Goal: Find specific page/section: Find specific page/section

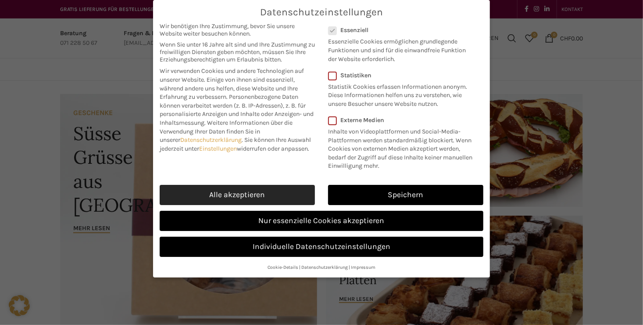
click at [256, 198] on link "Alle akzeptieren" at bounding box center [237, 195] width 155 height 20
checkbox input "true"
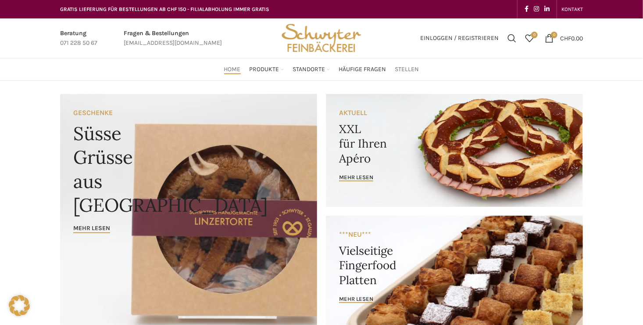
click at [409, 67] on span "Stellen" at bounding box center [407, 69] width 24 height 8
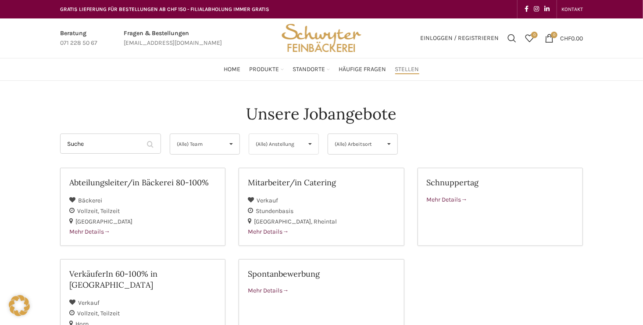
click at [303, 140] on span "▾" at bounding box center [310, 144] width 17 height 20
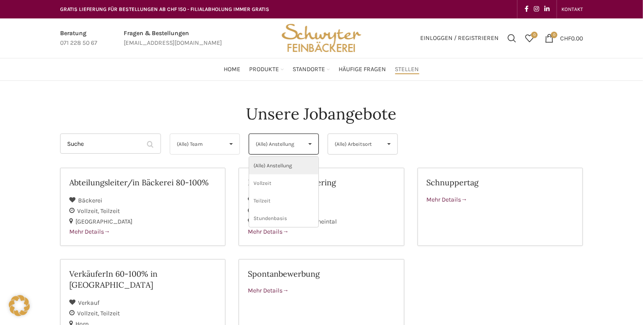
click at [231, 140] on span "▾" at bounding box center [231, 144] width 17 height 20
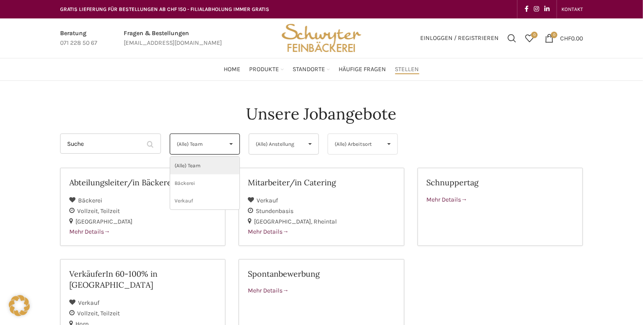
click at [367, 147] on span "(Alle) Arbeitsort" at bounding box center [356, 144] width 42 height 20
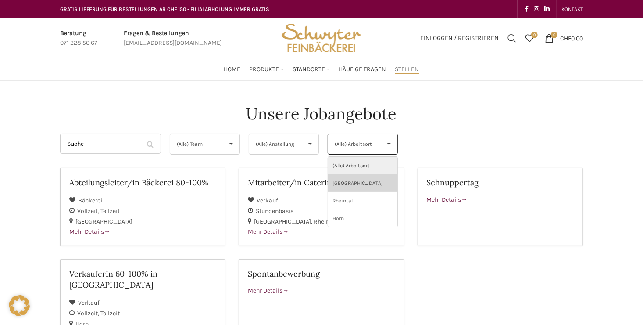
click at [363, 183] on li "[GEOGRAPHIC_DATA]" at bounding box center [362, 183] width 69 height 18
select select "133"
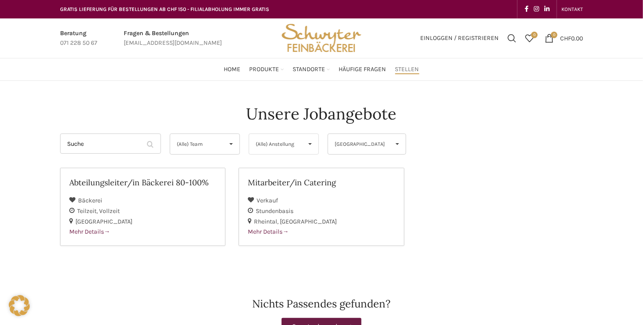
click at [306, 143] on span "▾" at bounding box center [310, 144] width 17 height 20
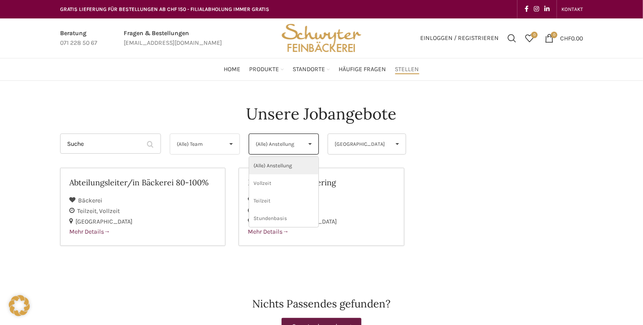
click at [230, 142] on span "▾" at bounding box center [231, 144] width 17 height 20
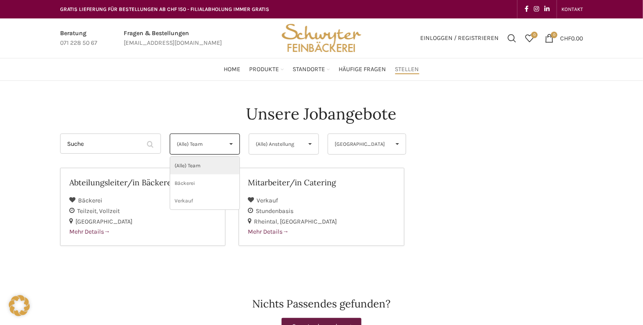
click at [230, 142] on span "▾" at bounding box center [231, 144] width 17 height 20
